Goal: Information Seeking & Learning: Learn about a topic

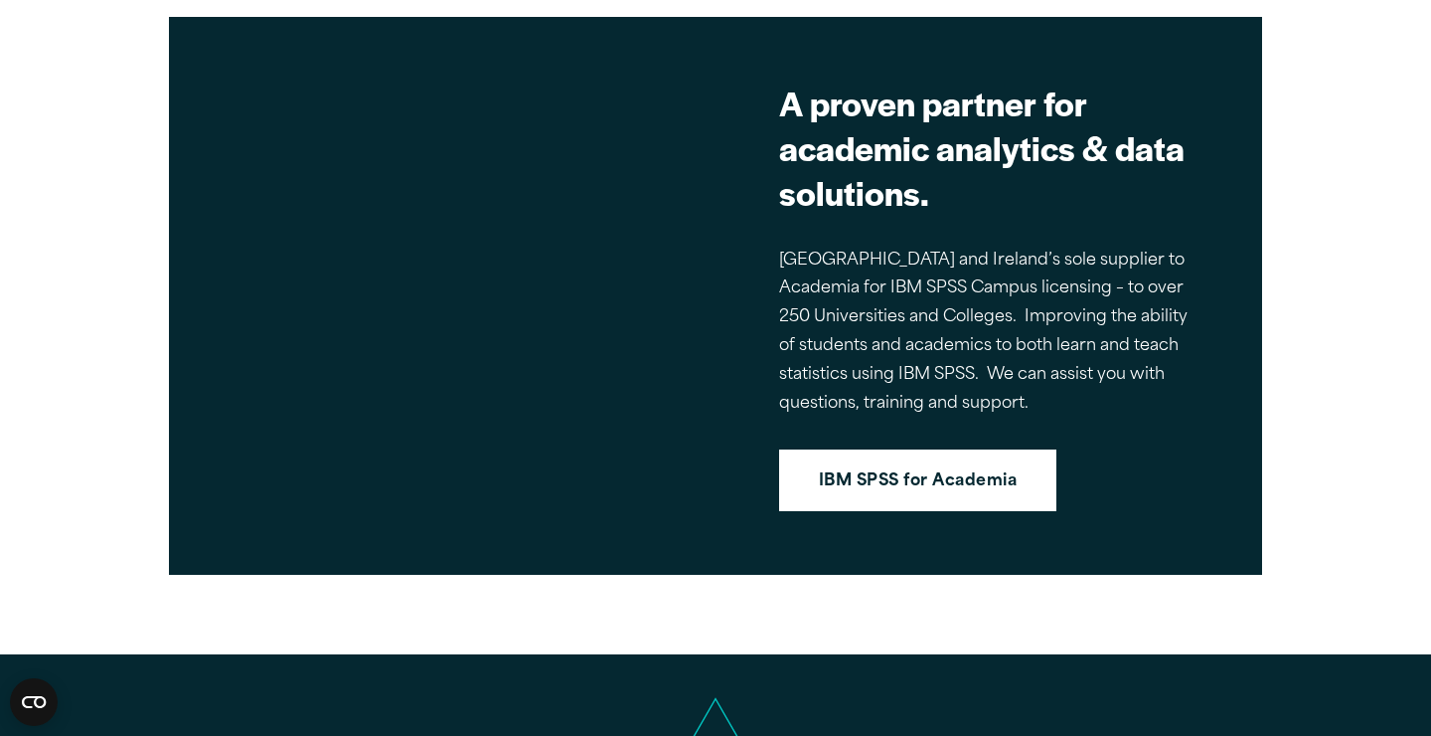
scroll to position [1696, 0]
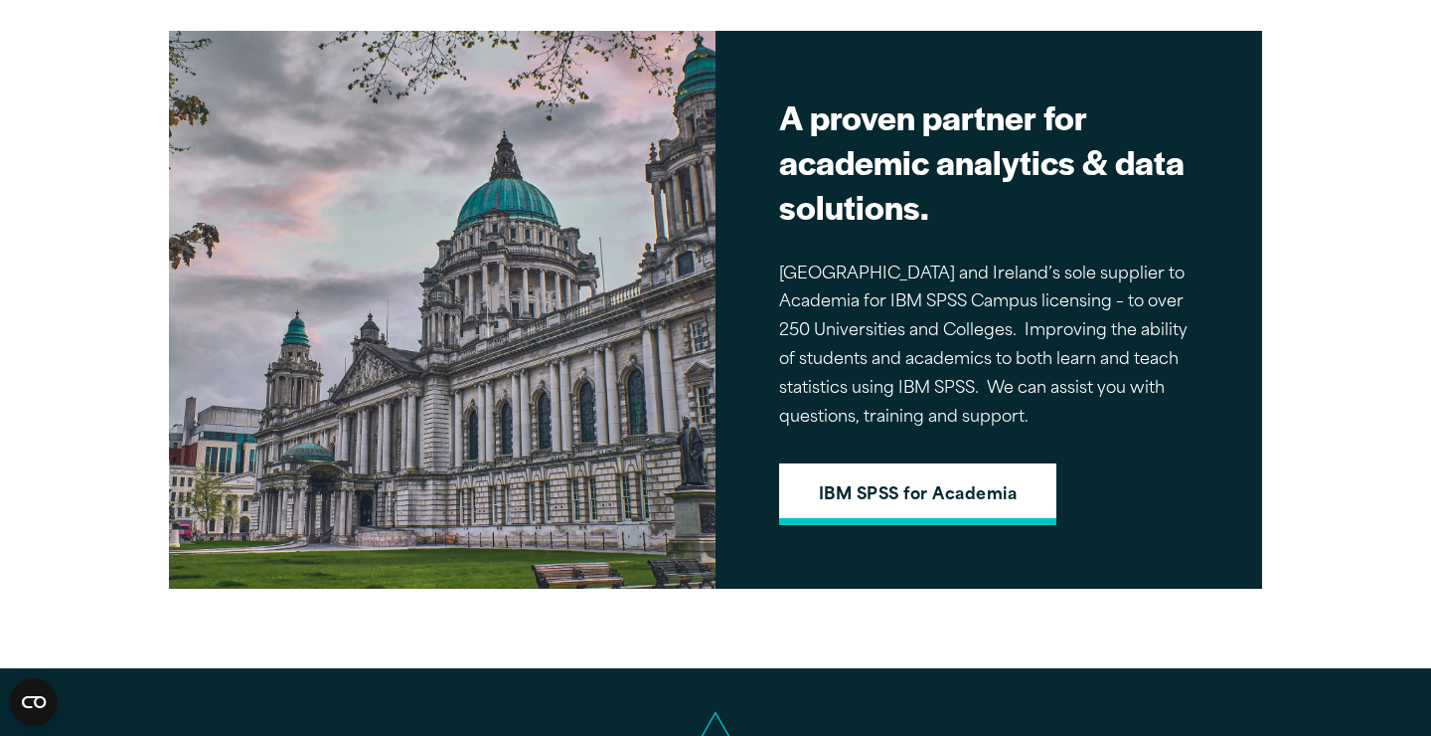
click at [981, 493] on link "IBM SPSS for Academia" at bounding box center [917, 494] width 277 height 62
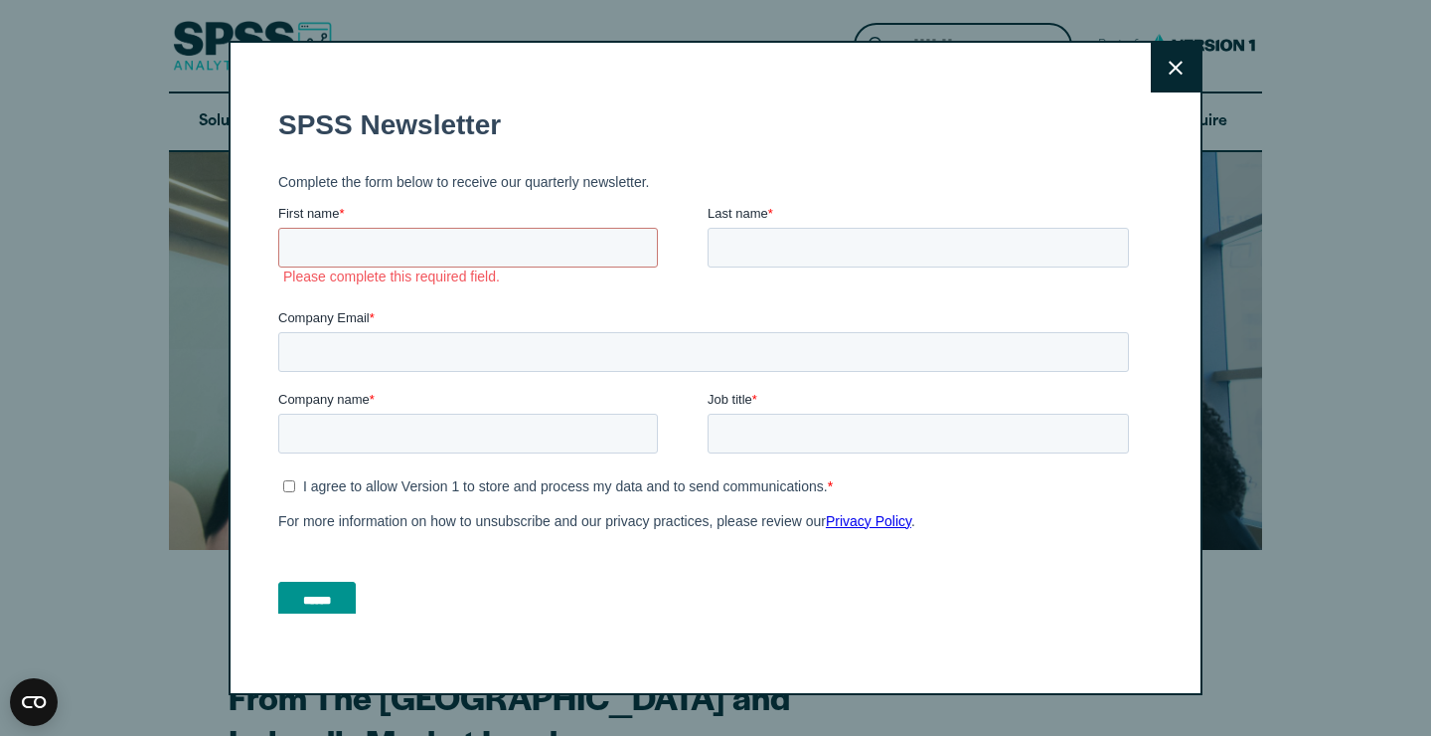
click at [1172, 74] on button "Close" at bounding box center [1176, 68] width 50 height 50
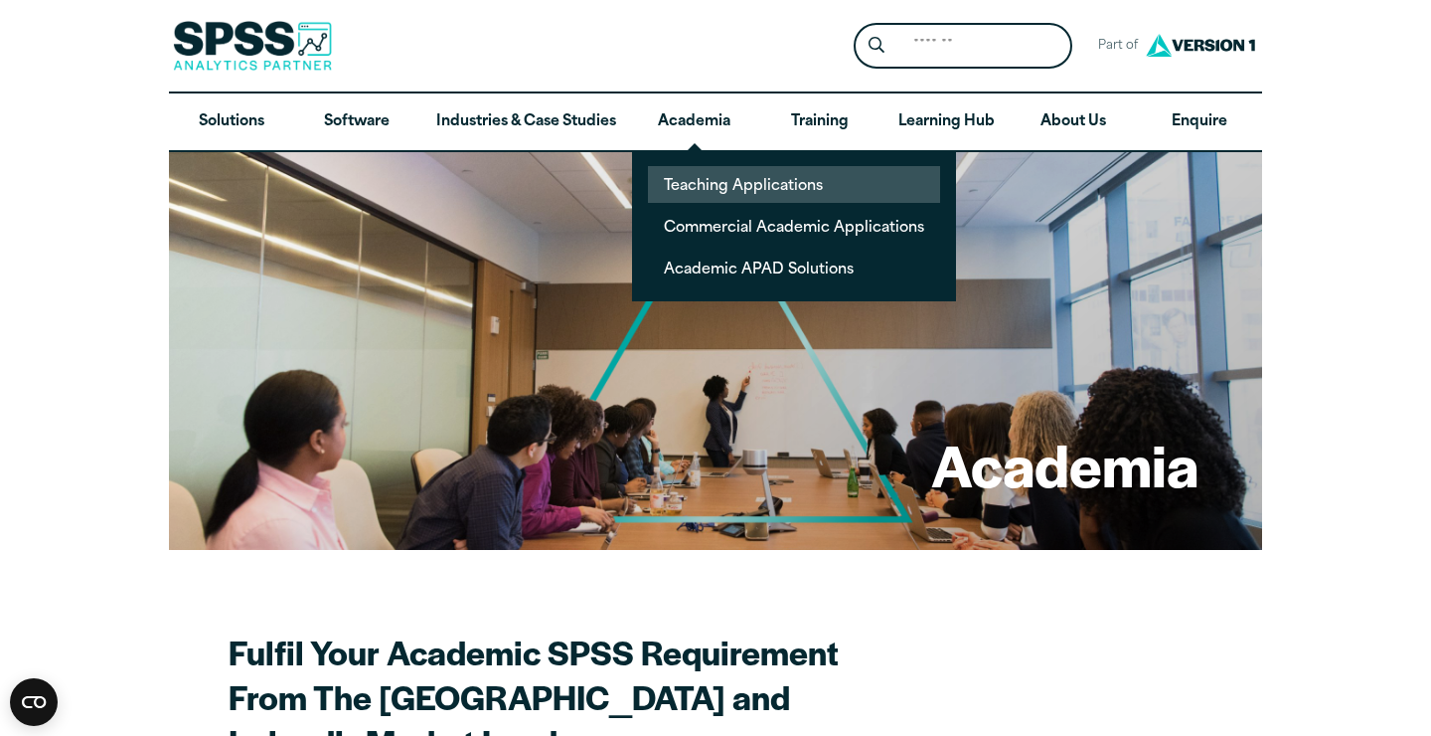
click at [715, 184] on link "Teaching Applications" at bounding box center [794, 184] width 292 height 37
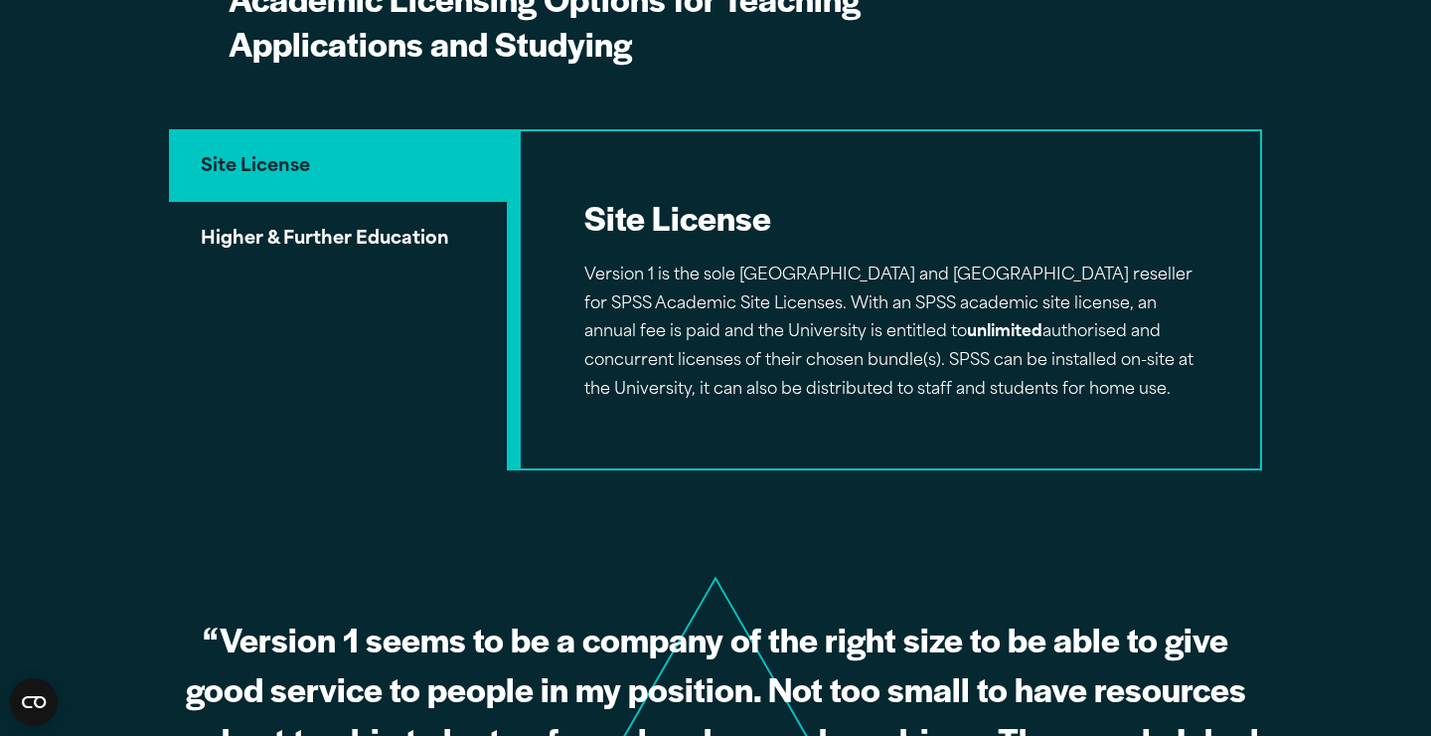
scroll to position [1068, 0]
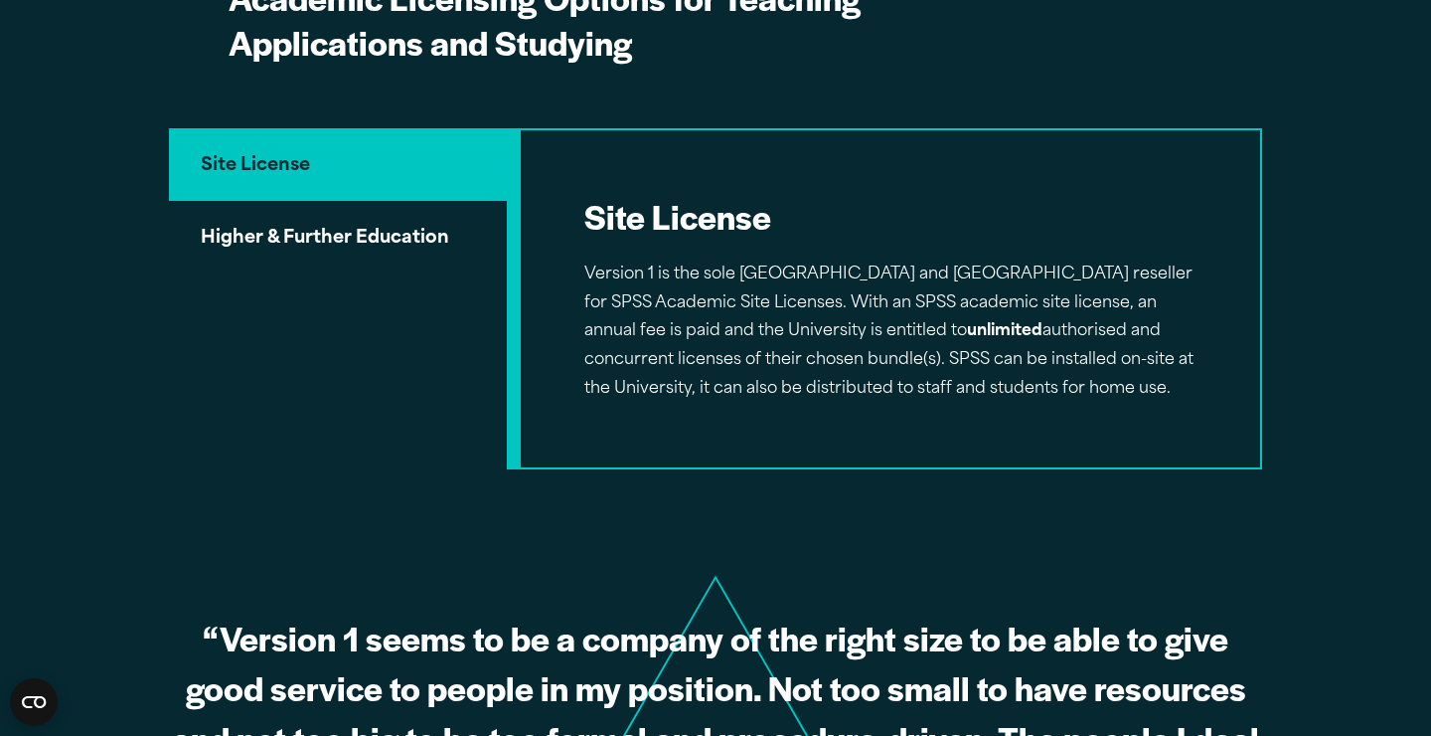
click at [335, 201] on button "Higher & Further Education" at bounding box center [338, 236] width 338 height 71
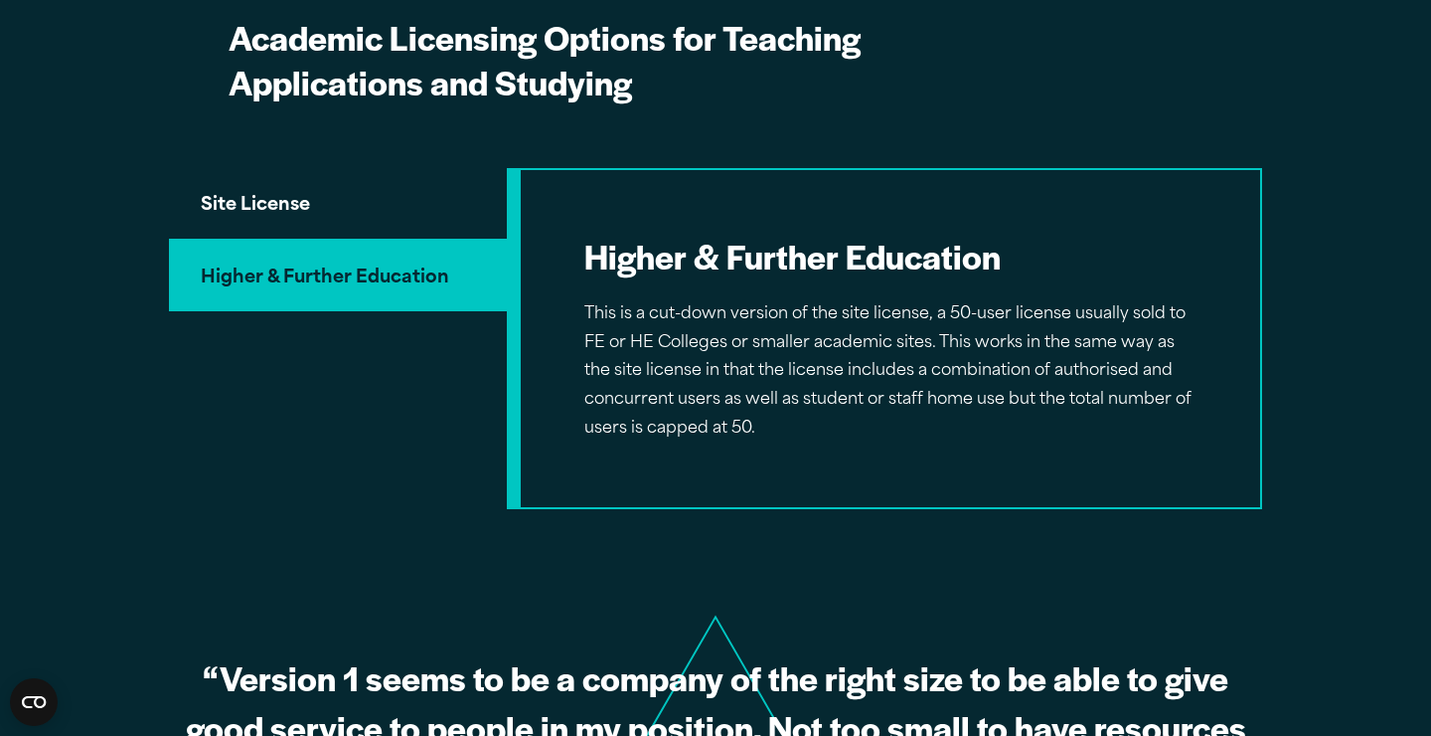
scroll to position [1021, 0]
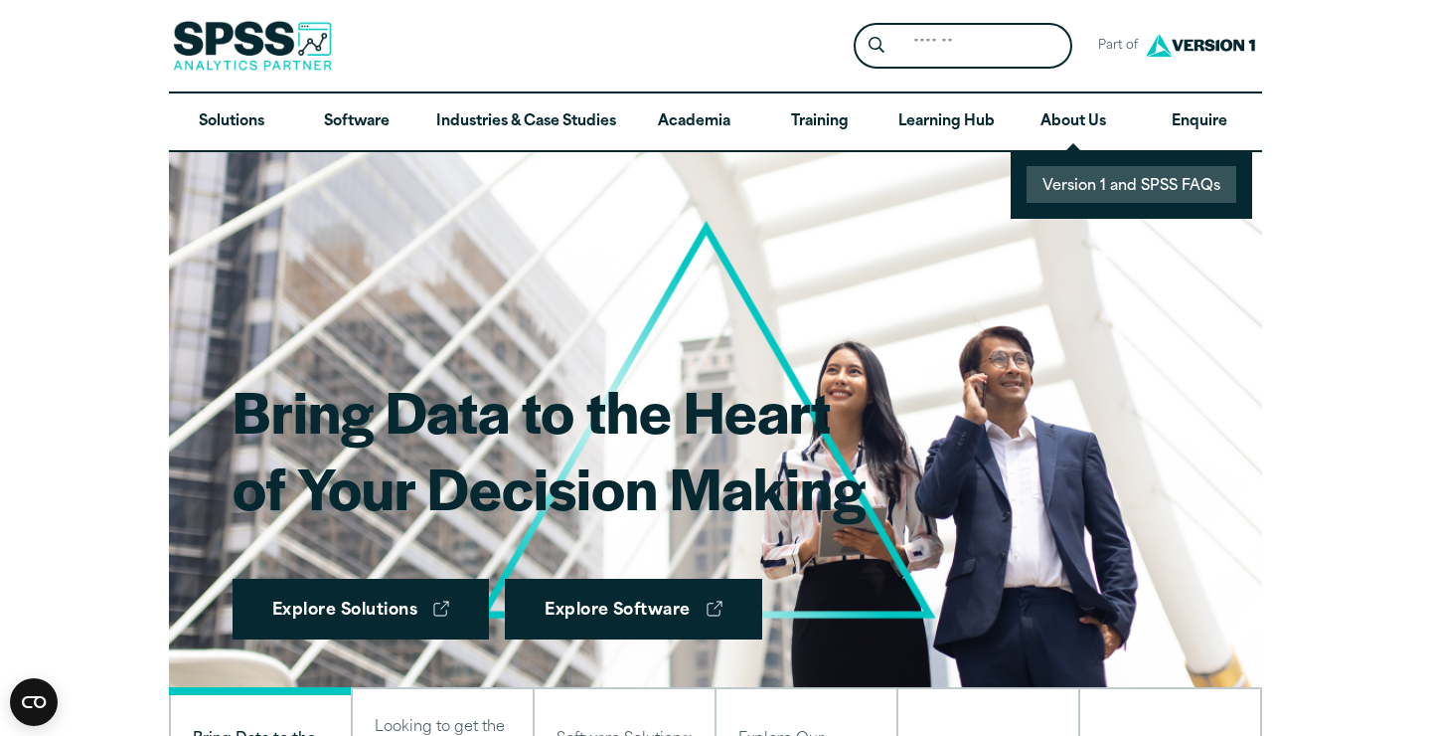
click at [1080, 175] on link "Version 1 and SPSS FAQs" at bounding box center [1132, 184] width 210 height 37
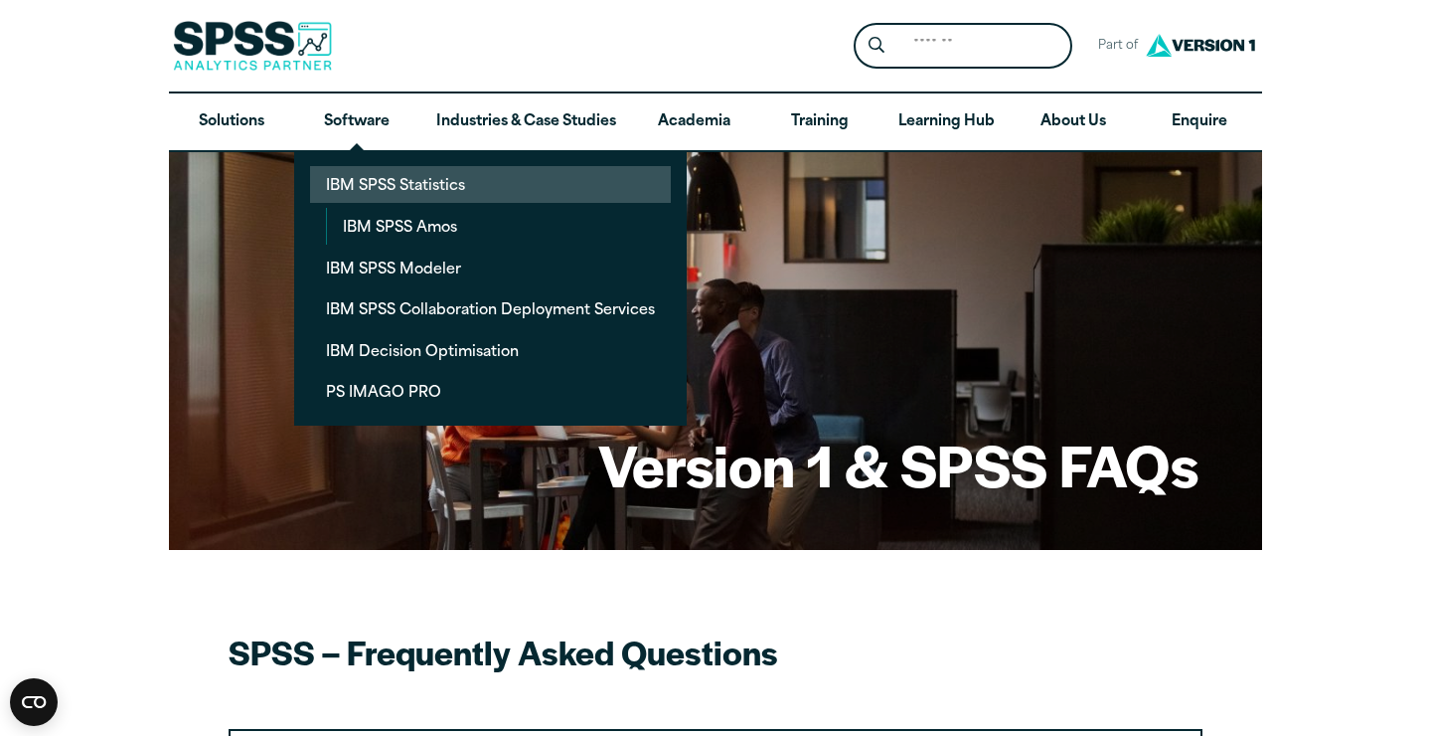
click at [389, 176] on link "IBM SPSS Statistics" at bounding box center [490, 184] width 361 height 37
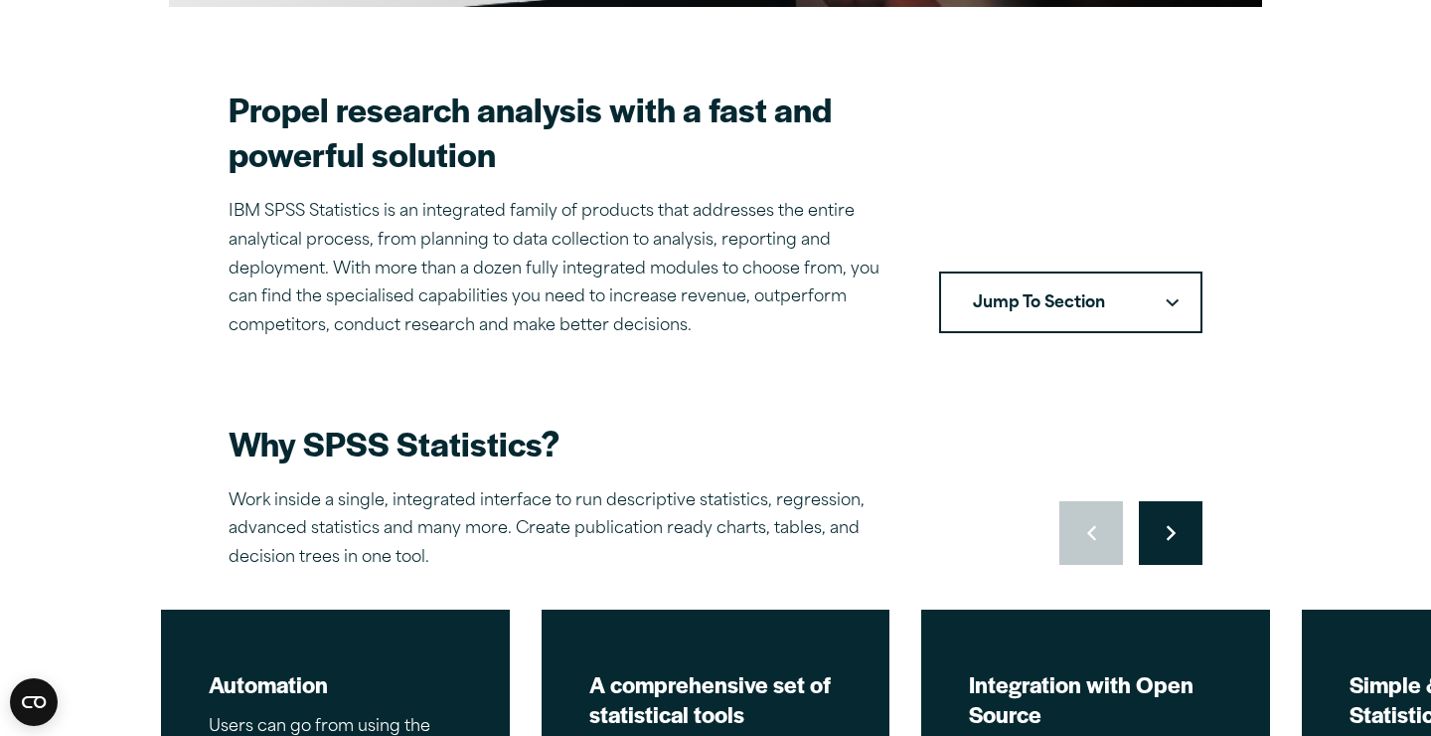
scroll to position [556, 0]
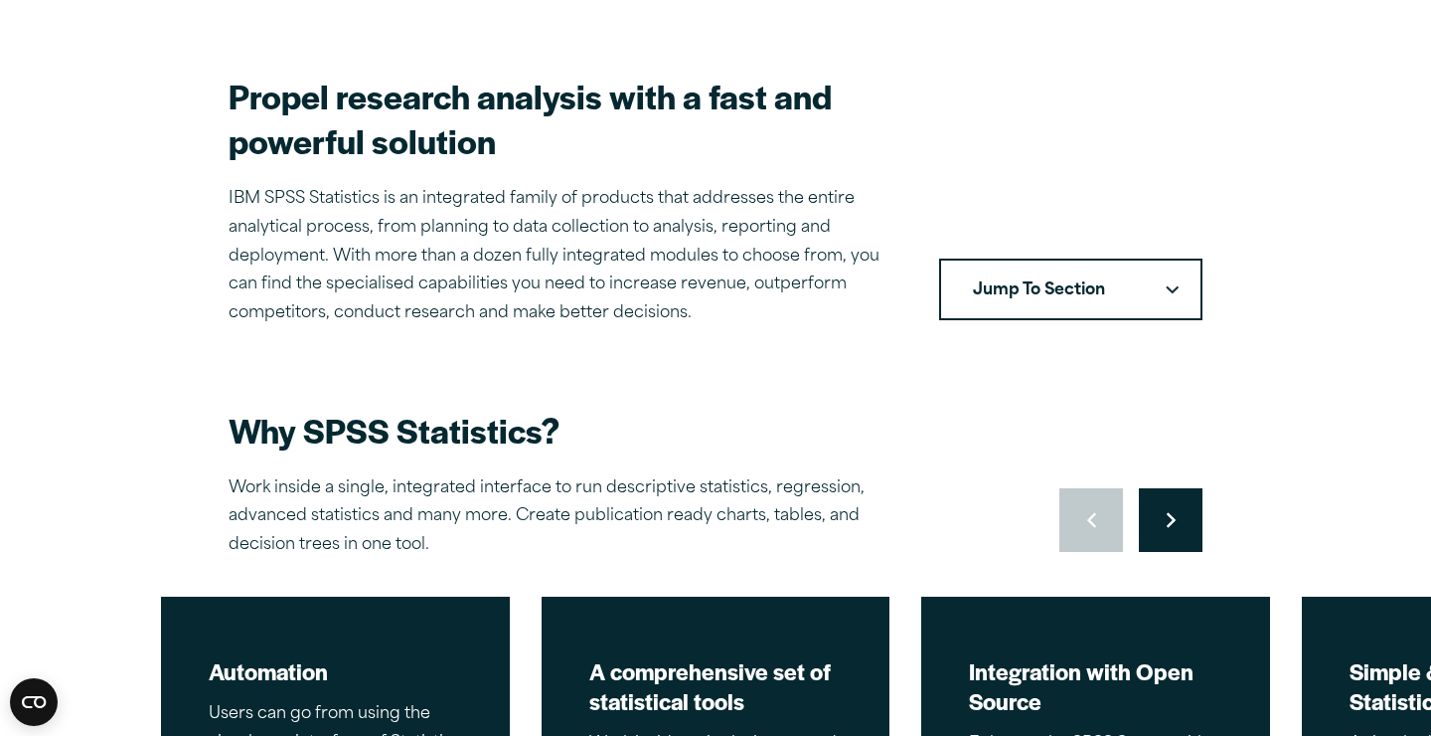
click at [1091, 283] on button "Jump To Section" at bounding box center [1070, 289] width 263 height 62
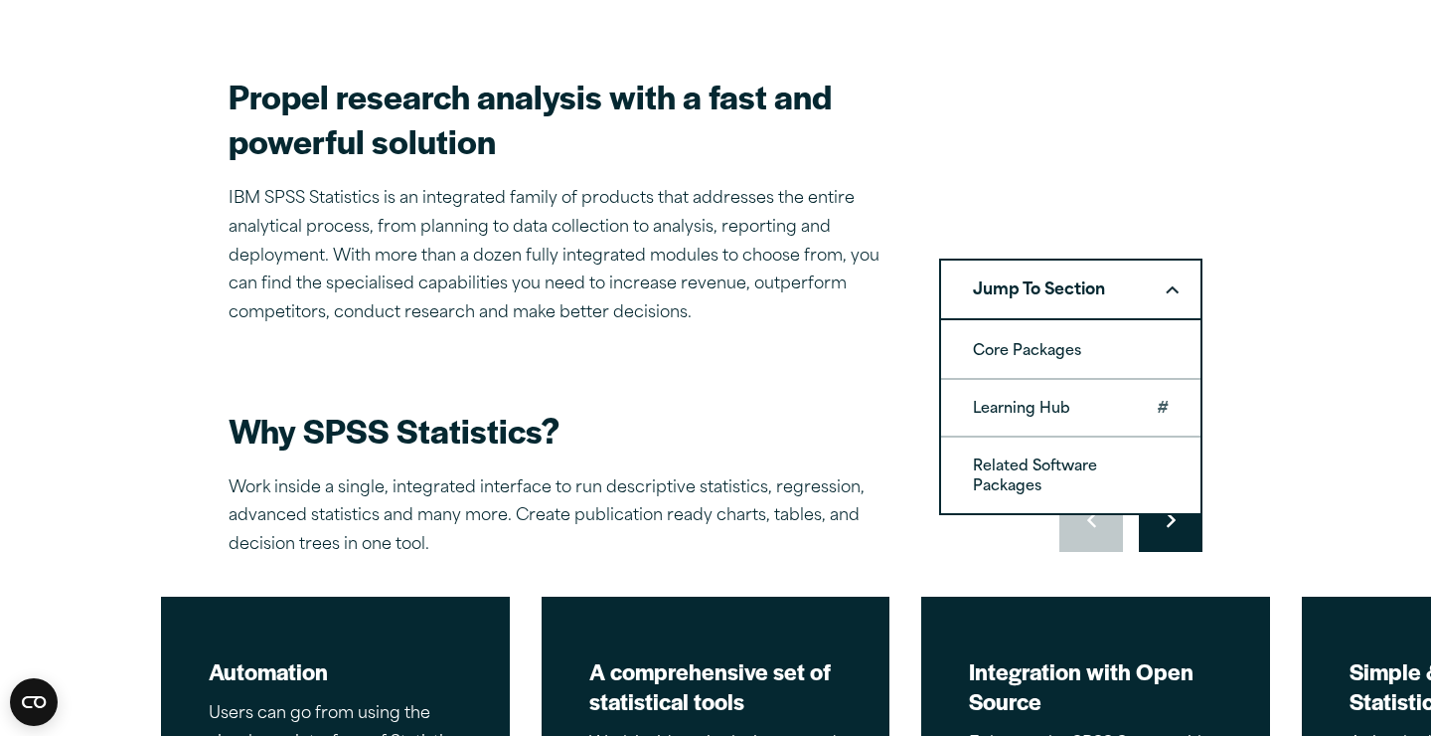
click at [1083, 407] on link "Learning Hub" at bounding box center [1070, 408] width 259 height 56
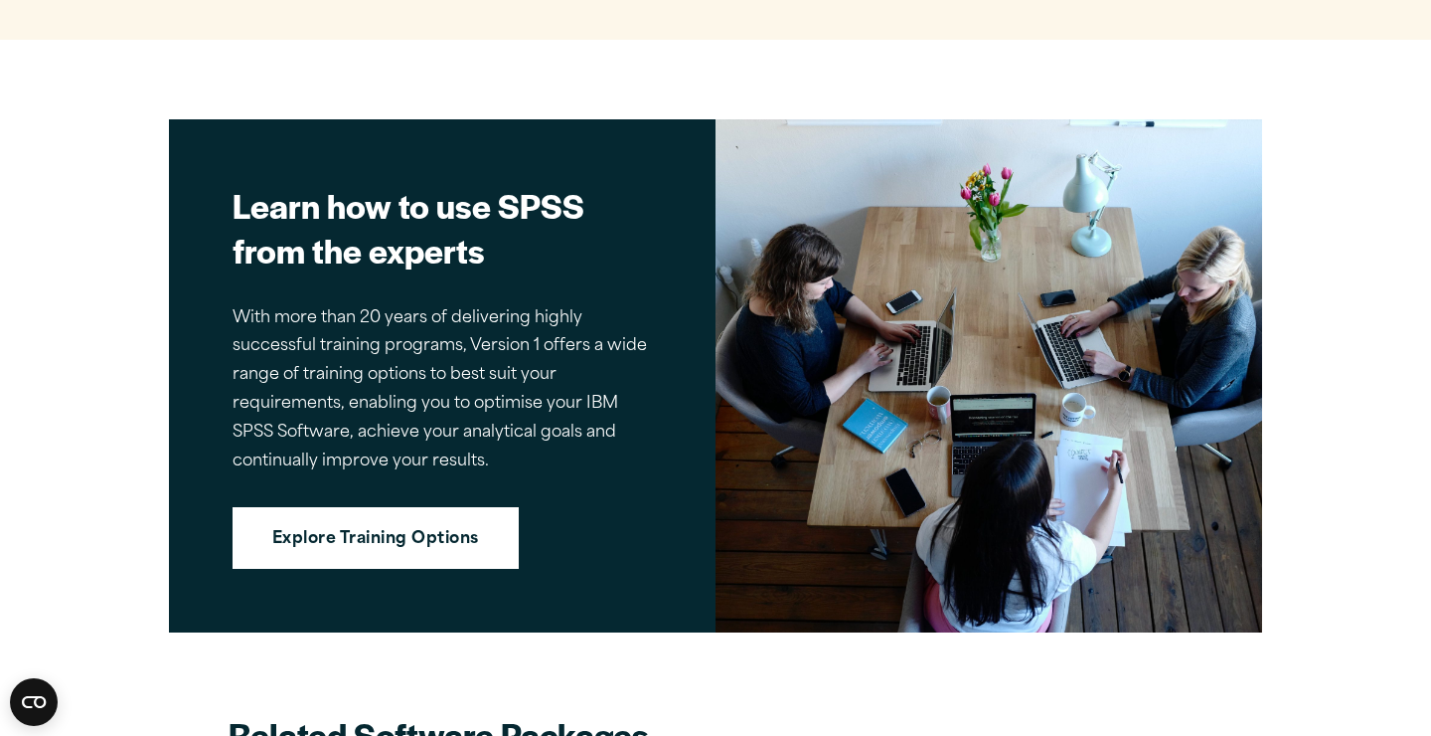
scroll to position [7238, 0]
